Goal: Navigation & Orientation: Find specific page/section

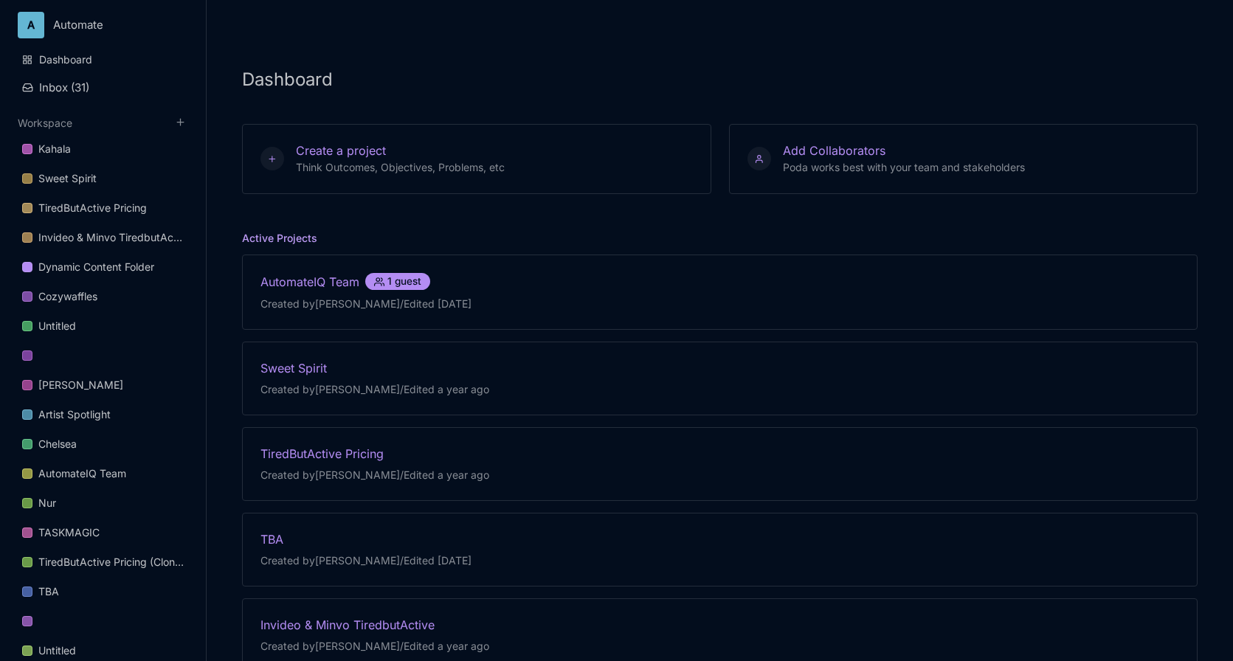
click at [936, 61] on div "Dashboard Create a project Think Outcomes, Objectives, Problems, etc Add Collab…" at bounding box center [720, 330] width 1026 height 661
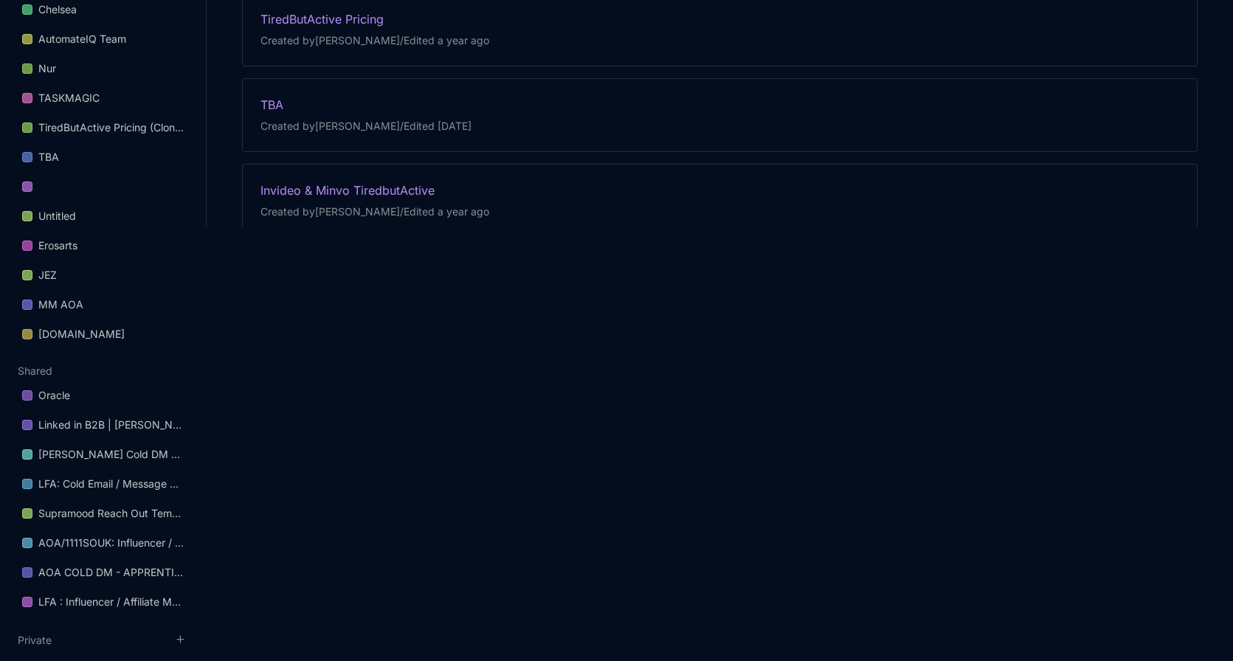
scroll to position [471, 0]
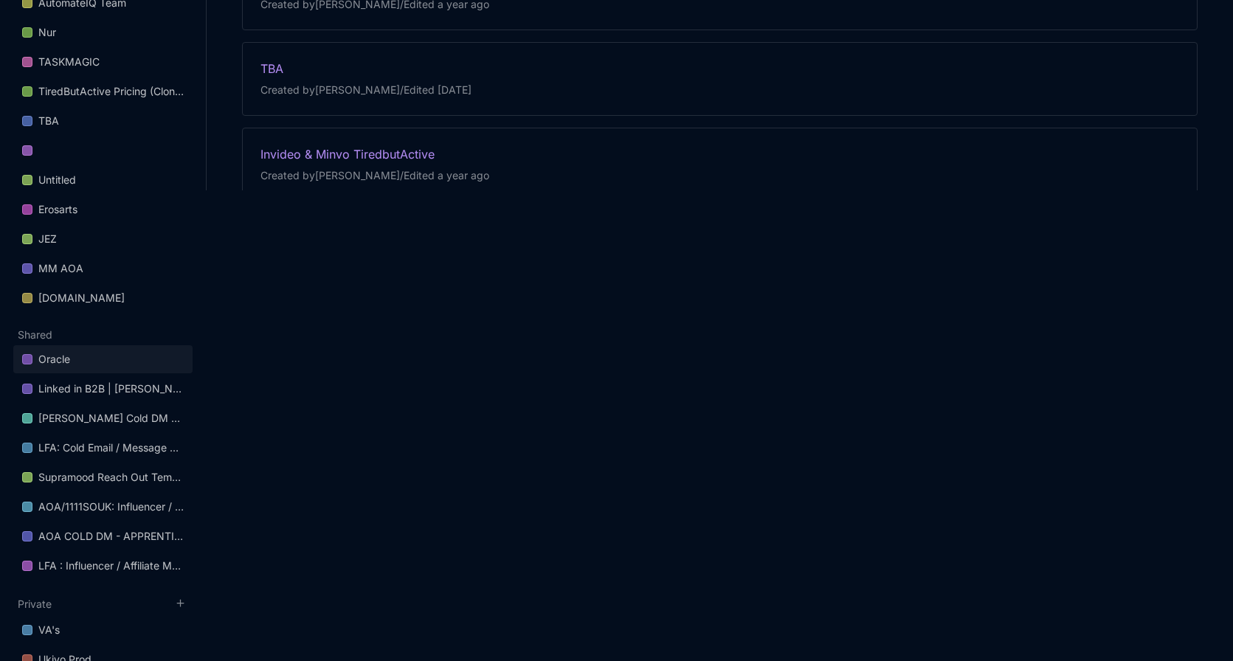
click at [65, 353] on div "Oracle" at bounding box center [54, 360] width 32 height 18
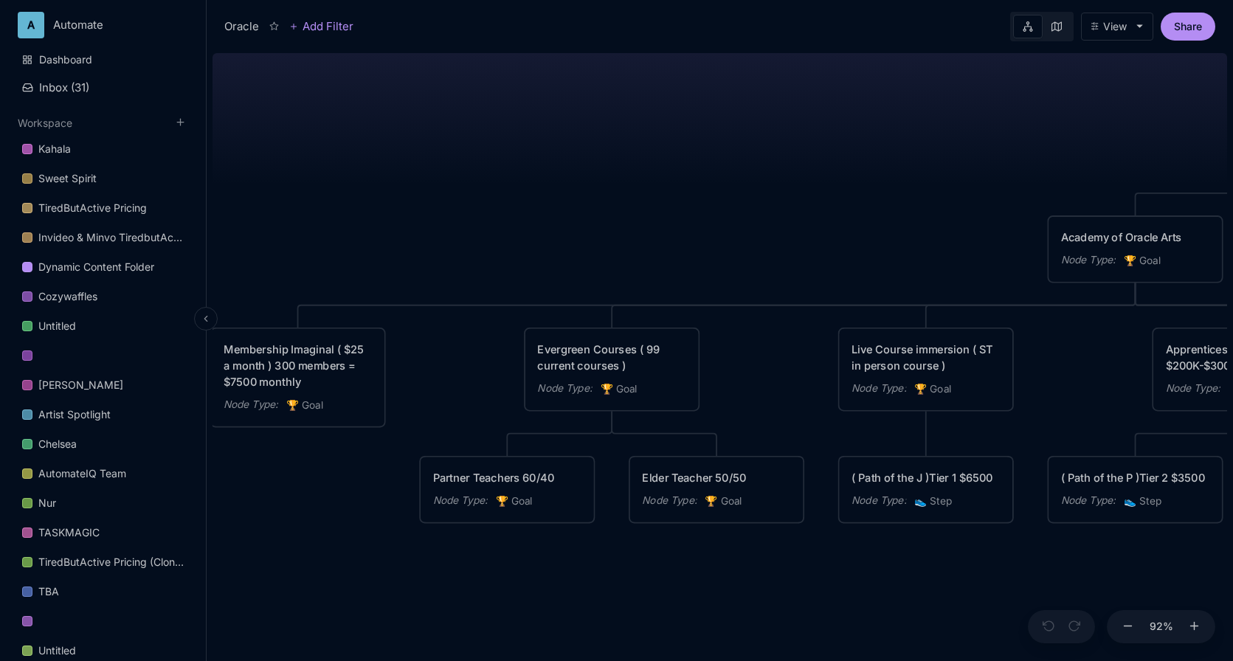
click at [205, 315] on icon at bounding box center [206, 319] width 10 height 10
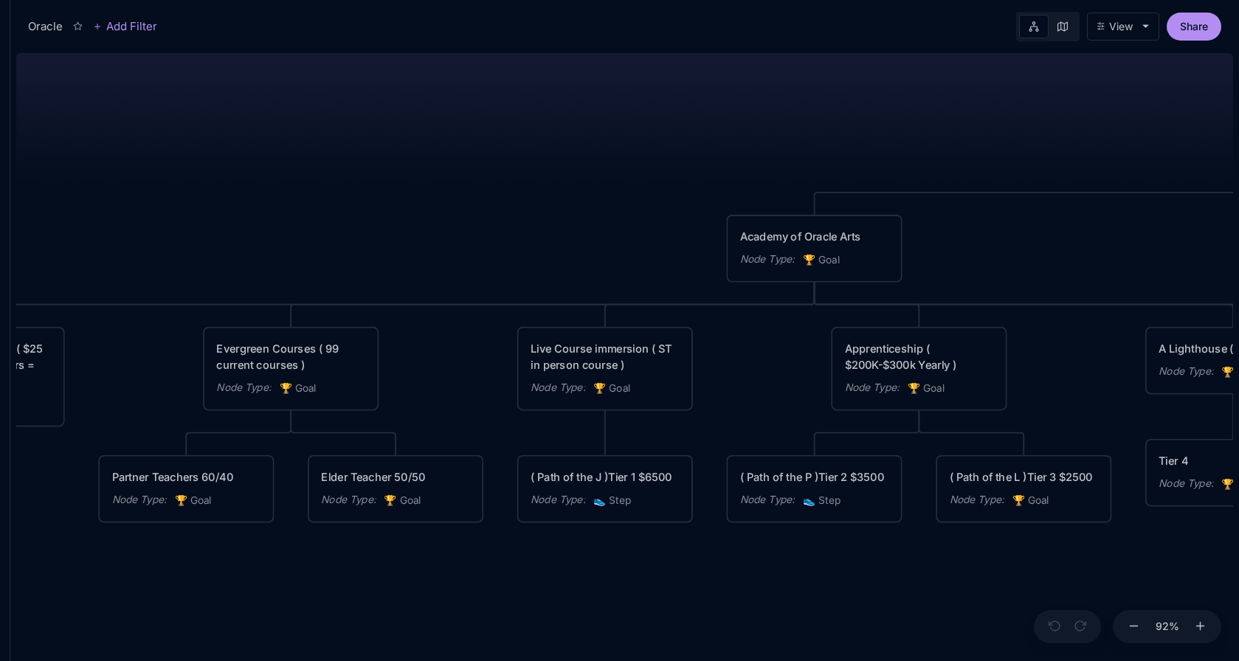
drag, startPoint x: 594, startPoint y: 189, endPoint x: 454, endPoint y: 188, distance: 140.2
click at [454, 188] on div "Oracle The computer: Spirit guide Academy of Oracle Arts Node Type : 🏆 Goal Jou…" at bounding box center [624, 354] width 1217 height 614
